Goal: Transaction & Acquisition: Purchase product/service

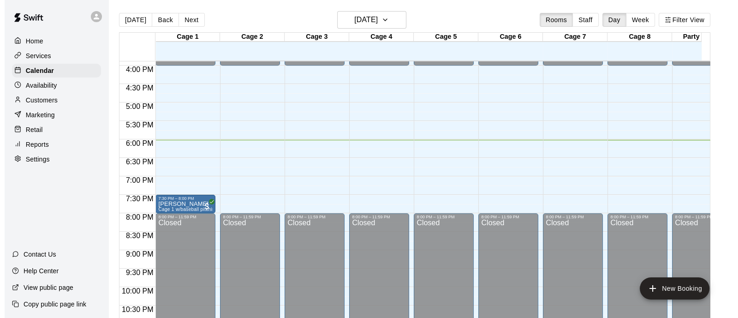
scroll to position [590, 0]
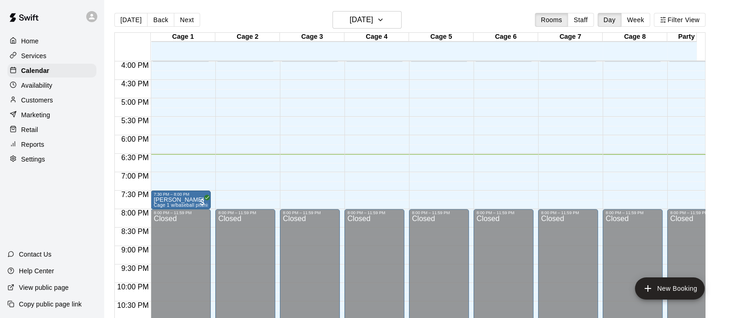
click at [28, 134] on p "Retail" at bounding box center [29, 129] width 17 height 9
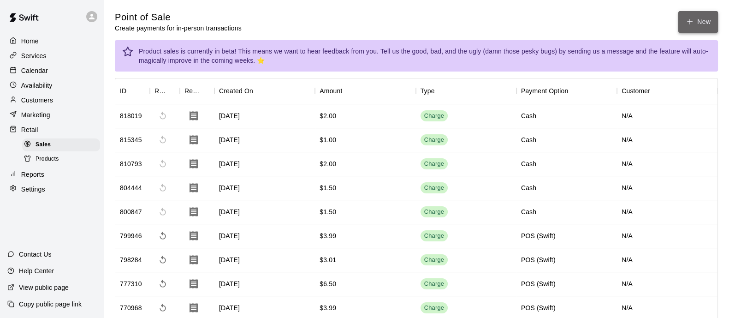
click at [711, 22] on button "New" at bounding box center [699, 22] width 40 height 22
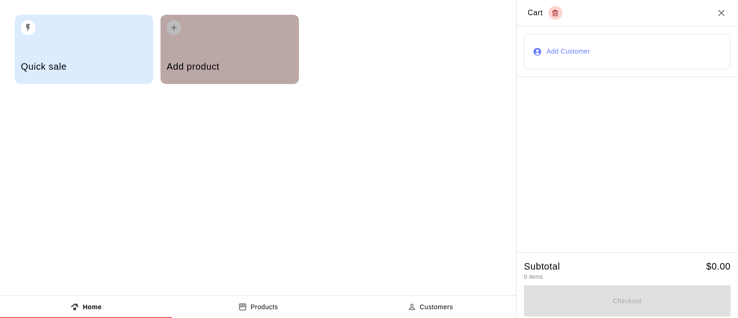
click at [193, 60] on div "Add product" at bounding box center [230, 67] width 126 height 33
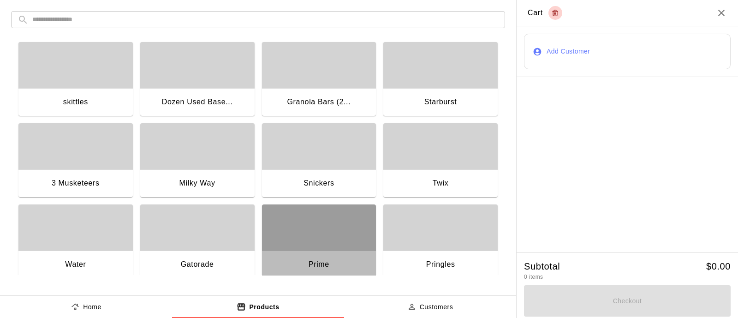
click at [300, 229] on div "button" at bounding box center [319, 227] width 114 height 46
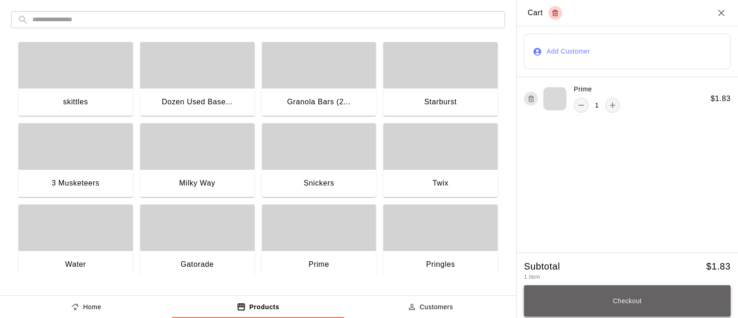
click at [646, 299] on button "Checkout" at bounding box center [627, 300] width 207 height 31
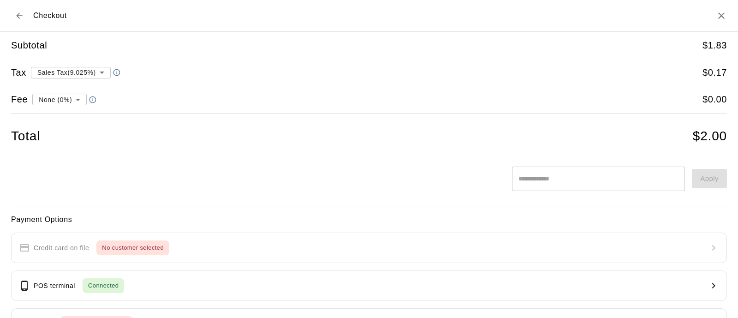
type input "**********"
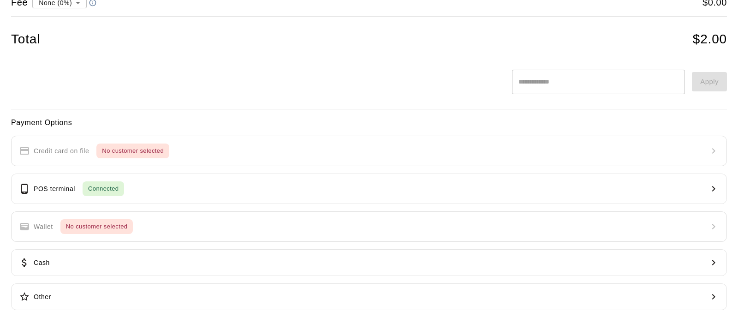
scroll to position [104, 0]
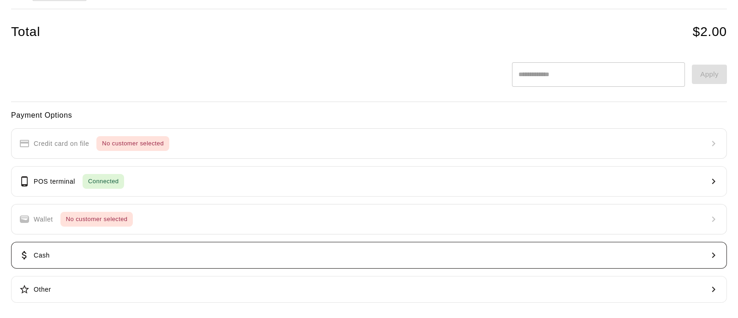
click at [78, 253] on button "Cash" at bounding box center [369, 255] width 716 height 27
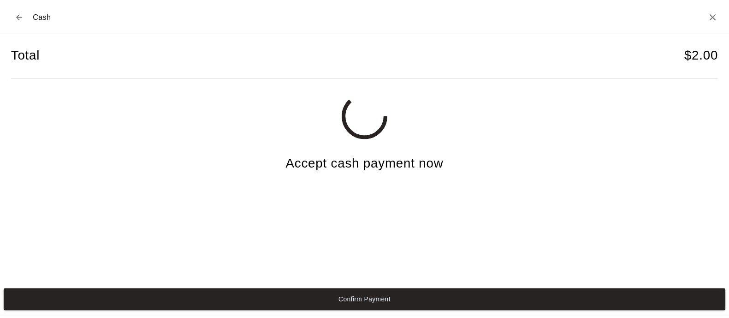
scroll to position [0, 0]
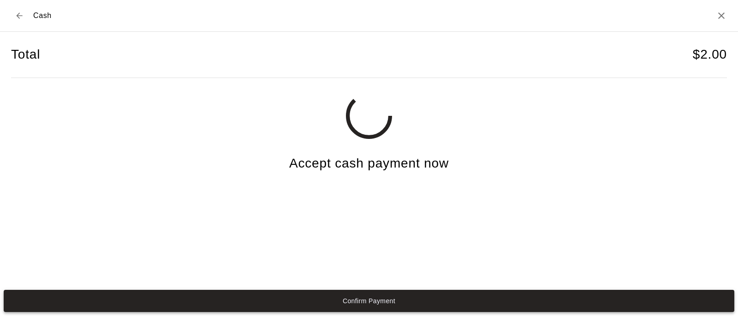
click at [348, 297] on button "Confirm Payment" at bounding box center [369, 301] width 731 height 22
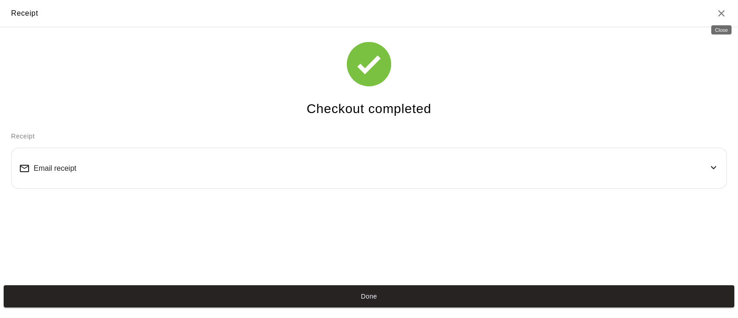
click at [721, 12] on icon "Close" at bounding box center [721, 13] width 6 height 6
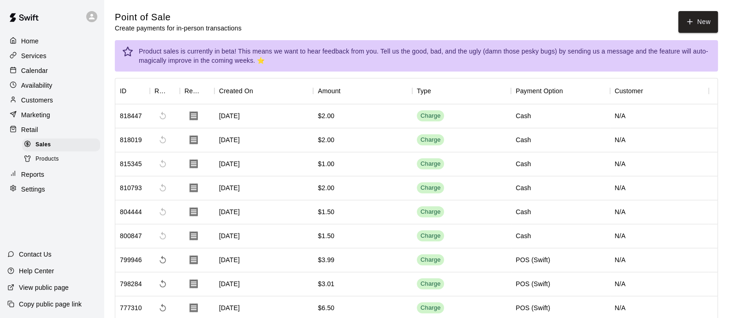
click at [48, 72] on div "Calendar" at bounding box center [51, 71] width 89 height 14
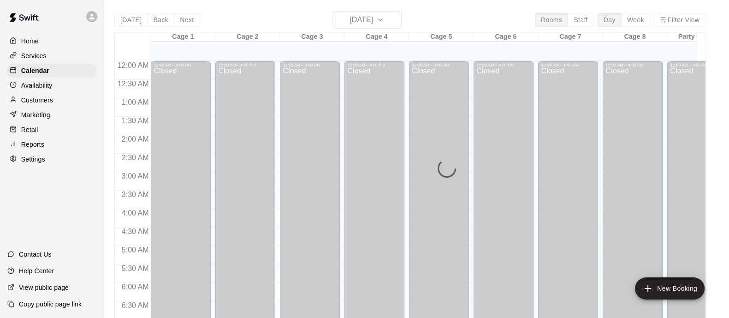
scroll to position [590, 0]
